Goal: Task Accomplishment & Management: Manage account settings

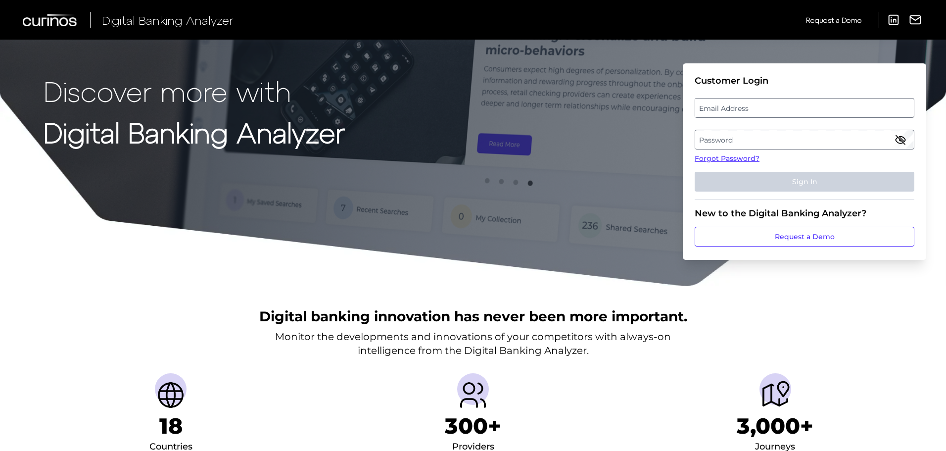
click at [711, 104] on label "Email Address" at bounding box center [804, 108] width 218 height 18
click at [711, 104] on input "email" at bounding box center [805, 108] width 220 height 20
type input "[PERSON_NAME][EMAIL_ADDRESS][DOMAIN_NAME]"
click at [723, 148] on label "Password" at bounding box center [804, 140] width 218 height 18
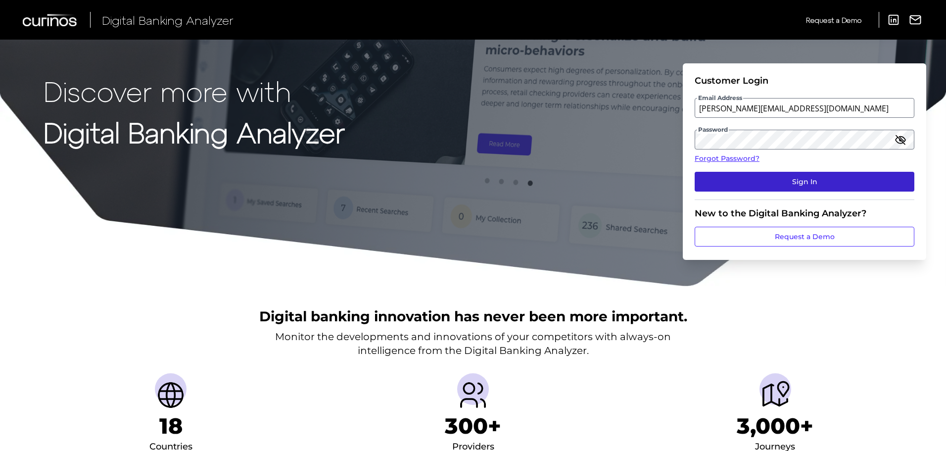
click at [769, 190] on button "Sign In" at bounding box center [805, 182] width 220 height 20
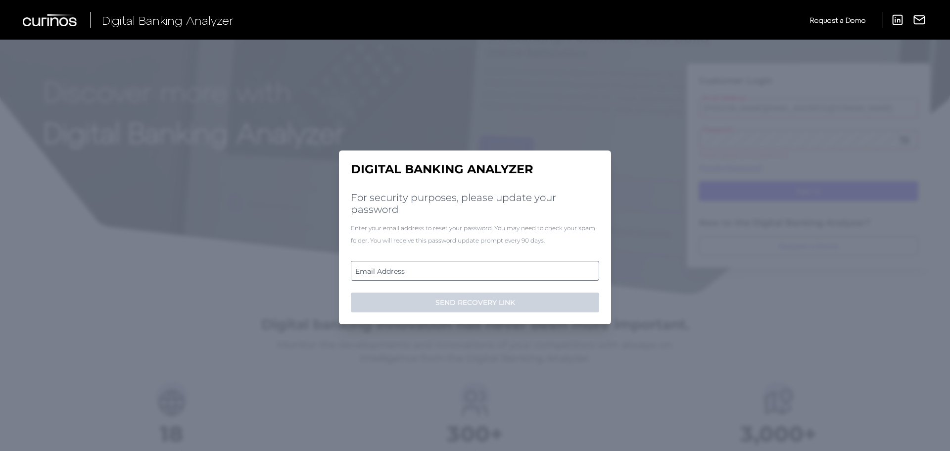
click at [454, 272] on label "Email Address" at bounding box center [474, 271] width 247 height 18
click at [454, 272] on input "email" at bounding box center [475, 271] width 248 height 20
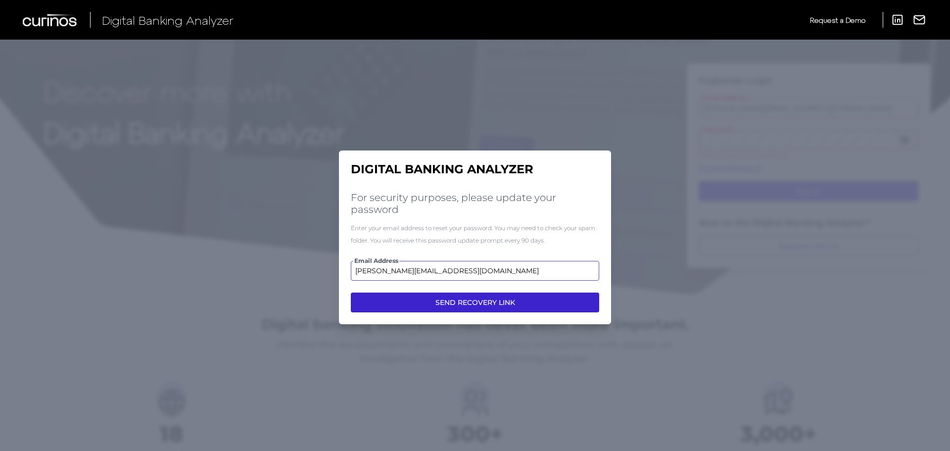
type input "[PERSON_NAME][EMAIL_ADDRESS][DOMAIN_NAME]"
click at [457, 303] on button "SEND RECOVERY LINK" at bounding box center [475, 303] width 248 height 20
